Goal: Task Accomplishment & Management: Manage account settings

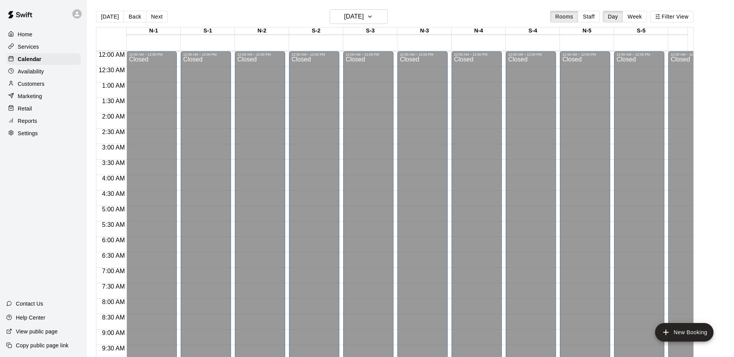
scroll to position [405, 0]
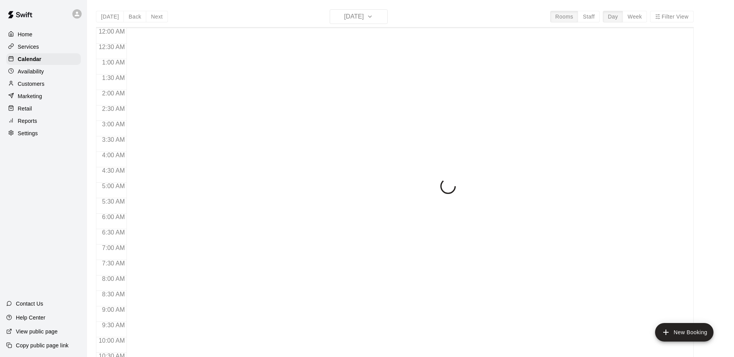
scroll to position [405, 0]
